Goal: Entertainment & Leisure: Consume media (video, audio)

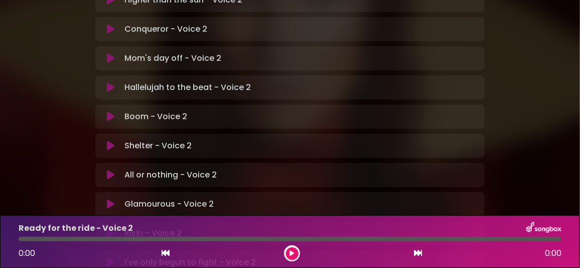
scroll to position [351, 0]
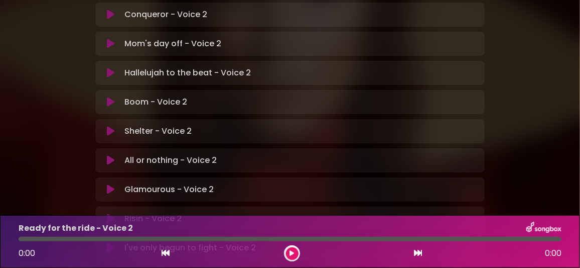
click at [109, 213] on icon at bounding box center [111, 218] width 8 height 10
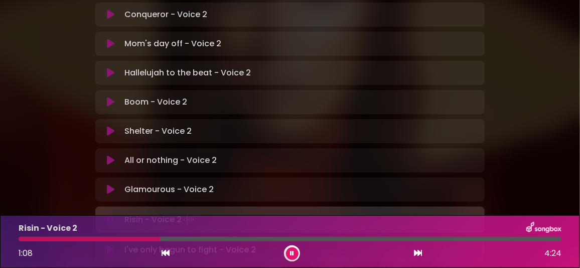
click at [139, 239] on div at bounding box center [90, 238] width 142 height 5
click at [128, 237] on div at bounding box center [86, 238] width 135 height 5
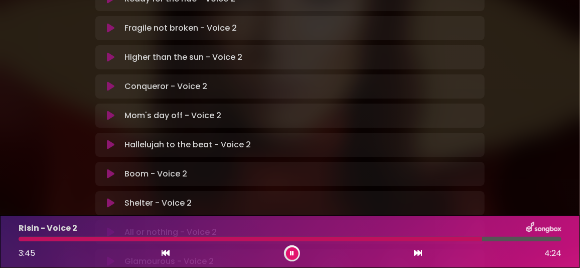
scroll to position [264, 0]
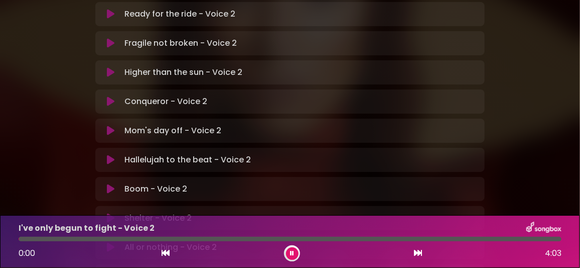
click at [291, 253] on icon at bounding box center [292, 253] width 4 height 6
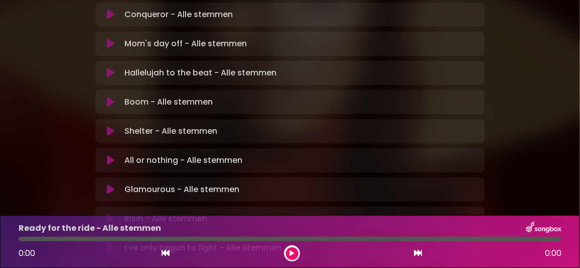
click at [109, 213] on icon at bounding box center [111, 218] width 8 height 10
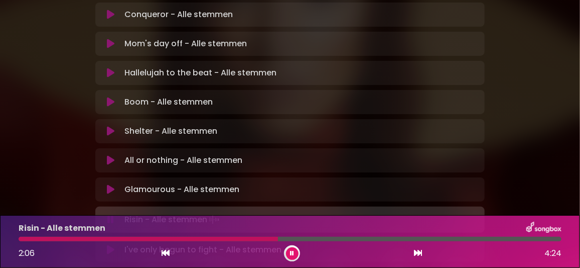
click at [290, 252] on icon at bounding box center [292, 253] width 4 height 6
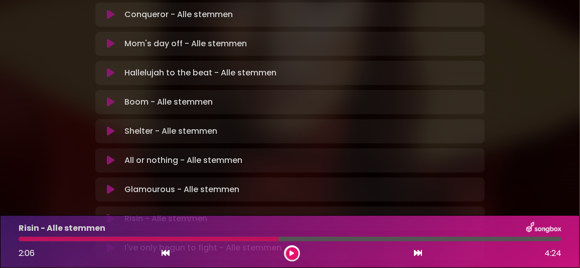
click at [290, 252] on icon at bounding box center [292, 253] width 5 height 6
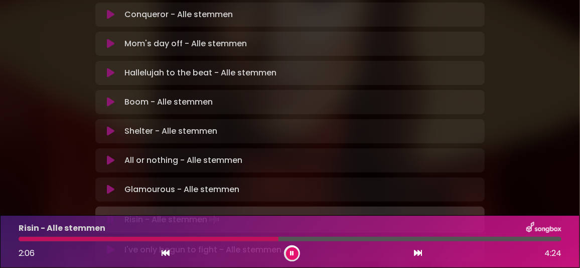
click at [290, 252] on icon at bounding box center [292, 253] width 4 height 6
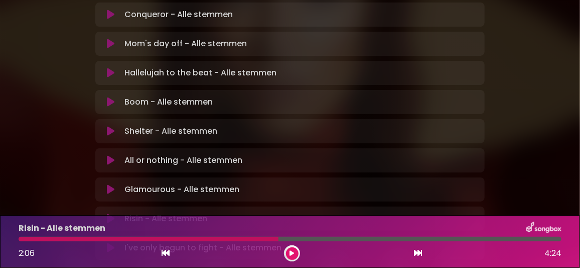
click at [66, 237] on div at bounding box center [149, 238] width 260 height 5
click at [293, 252] on icon at bounding box center [292, 253] width 5 height 6
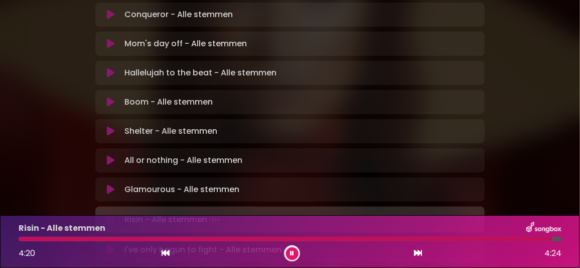
click at [291, 254] on icon at bounding box center [292, 253] width 4 height 6
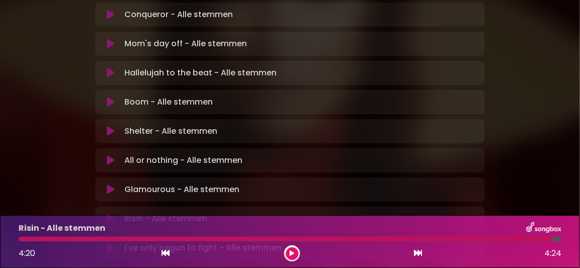
click at [113, 184] on icon at bounding box center [111, 189] width 8 height 10
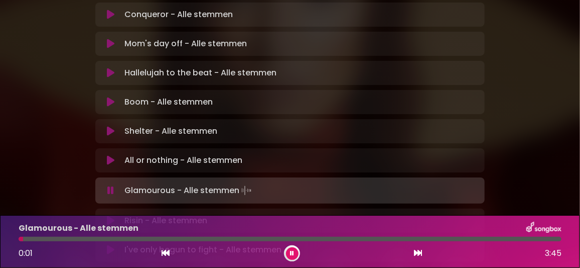
click at [113, 215] on icon at bounding box center [111, 220] width 8 height 10
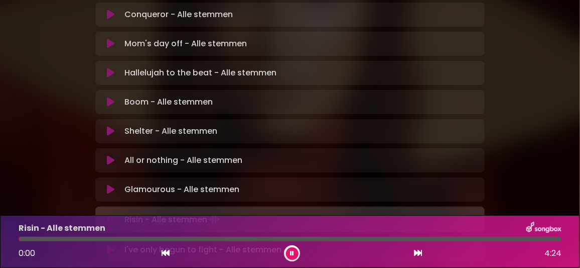
click at [72, 237] on div at bounding box center [290, 238] width 543 height 5
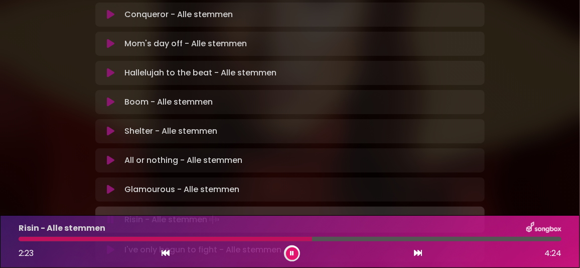
click at [290, 250] on button at bounding box center [292, 253] width 13 height 13
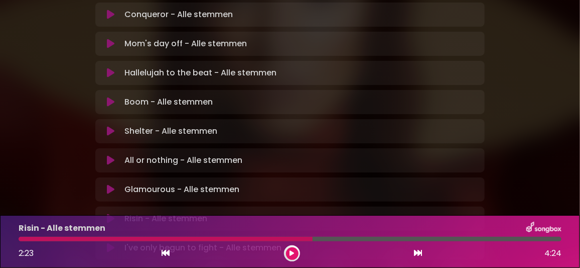
click at [153, 241] on p "I've only begun to fight - Alle stemmen Loading Track..." at bounding box center [203, 247] width 157 height 12
click at [111, 243] on icon at bounding box center [111, 248] width 8 height 10
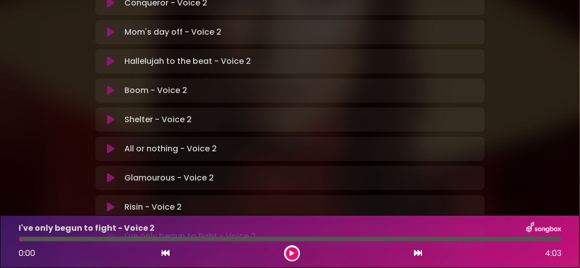
click at [112, 231] on icon at bounding box center [111, 236] width 8 height 10
click at [112, 232] on icon at bounding box center [110, 237] width 7 height 10
click at [113, 231] on icon at bounding box center [111, 236] width 8 height 10
